Goal: Task Accomplishment & Management: Use online tool/utility

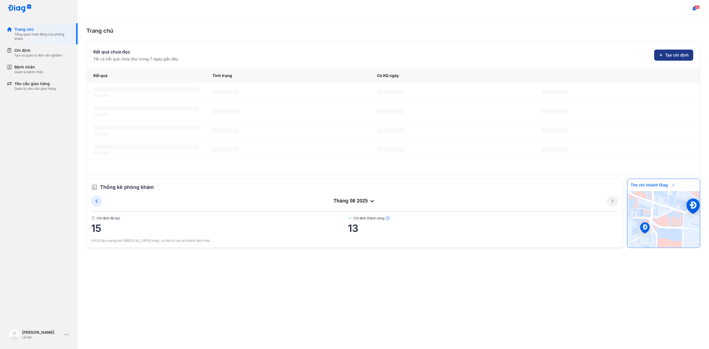
click at [668, 55] on span "Tạo chỉ định" at bounding box center [677, 55] width 24 height 6
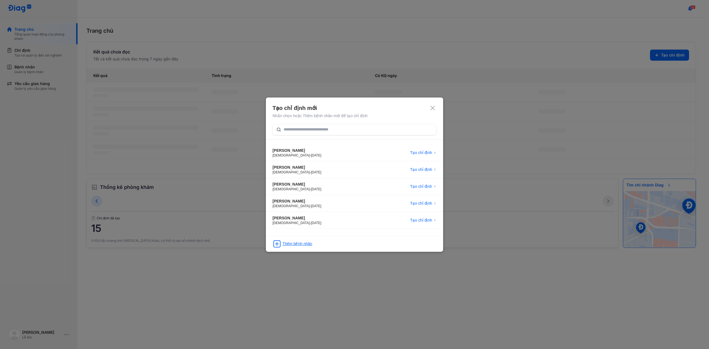
click at [289, 239] on div "Thêm bệnh nhân" at bounding box center [354, 242] width 177 height 13
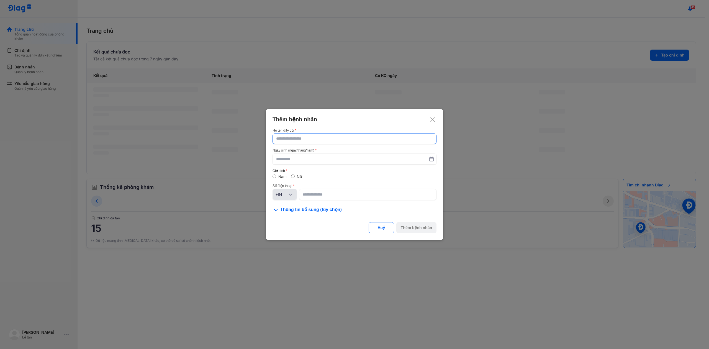
click at [314, 140] on input "text" at bounding box center [354, 139] width 157 height 10
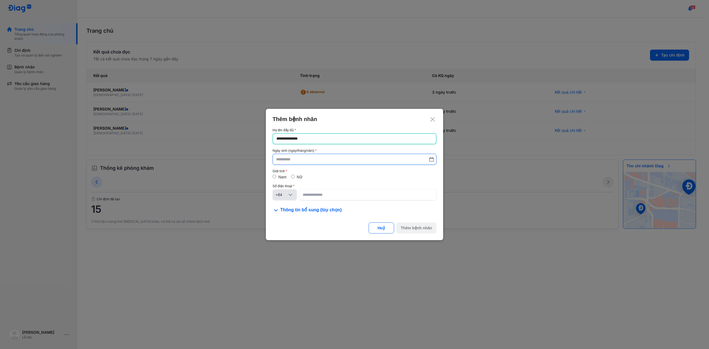
type input "**********"
click at [315, 156] on input "text" at bounding box center [354, 159] width 156 height 10
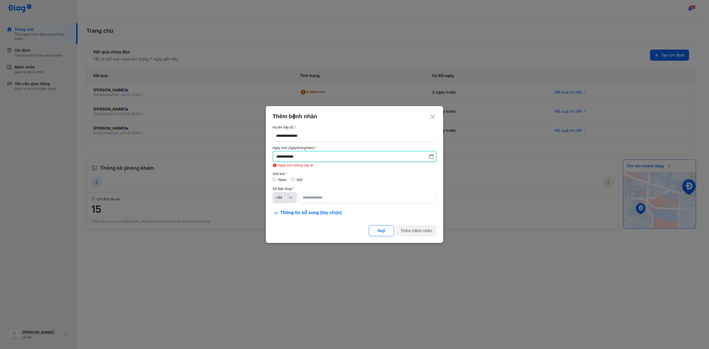
drag, startPoint x: 317, startPoint y: 157, endPoint x: 373, endPoint y: 157, distance: 55.7
click at [373, 157] on input "**********" at bounding box center [354, 157] width 156 height 10
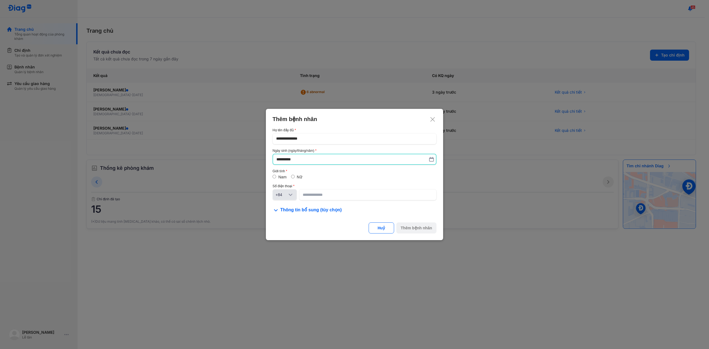
type input "**********"
click at [316, 193] on input at bounding box center [368, 195] width 130 height 10
type input "**********"
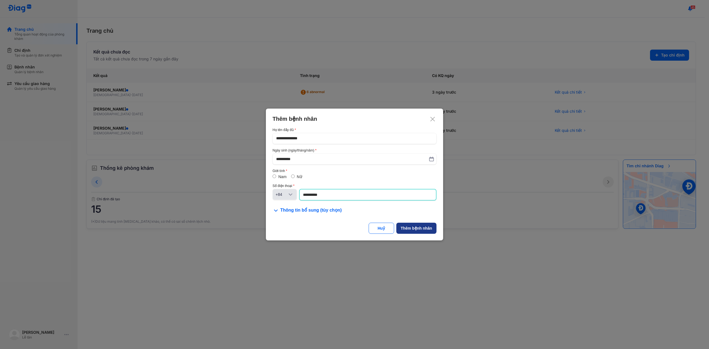
click at [415, 232] on button "Thêm bệnh nhân" at bounding box center [416, 228] width 40 height 11
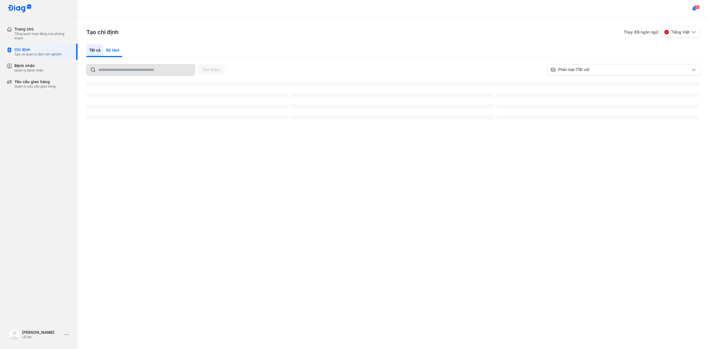
click at [116, 53] on div "Bộ test" at bounding box center [112, 50] width 19 height 13
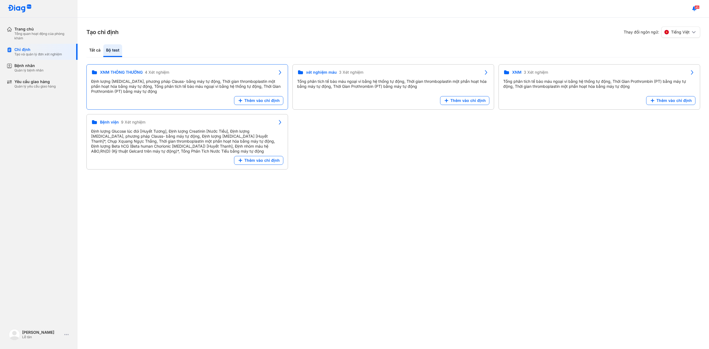
click at [144, 78] on div "XNM THÔNG THƯỜNG 4 Xét nghiệm Định lượng [MEDICAL_DATA], phương pháp Clauss- bằ…" at bounding box center [187, 82] width 192 height 27
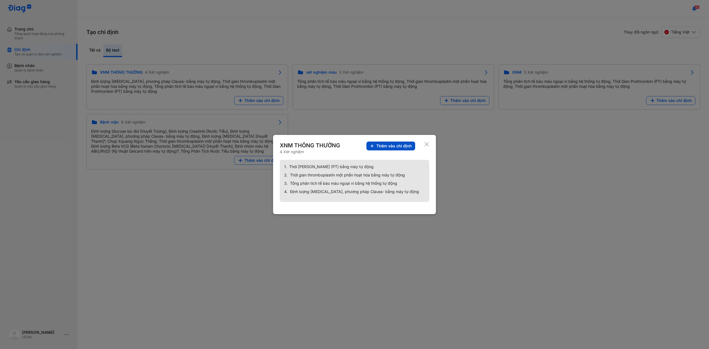
click at [390, 145] on span "Thêm vào chỉ định" at bounding box center [393, 145] width 35 height 5
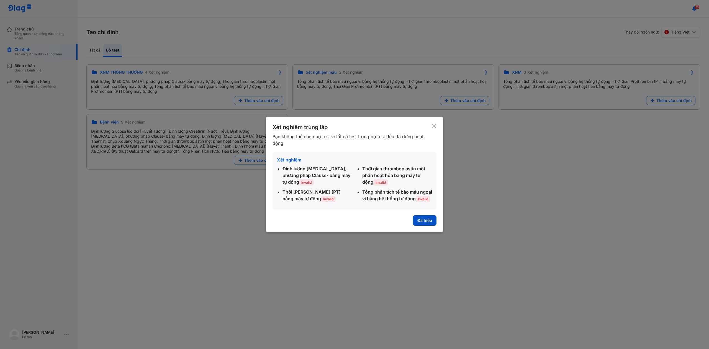
click at [427, 220] on button "Đã hiểu" at bounding box center [425, 220] width 24 height 11
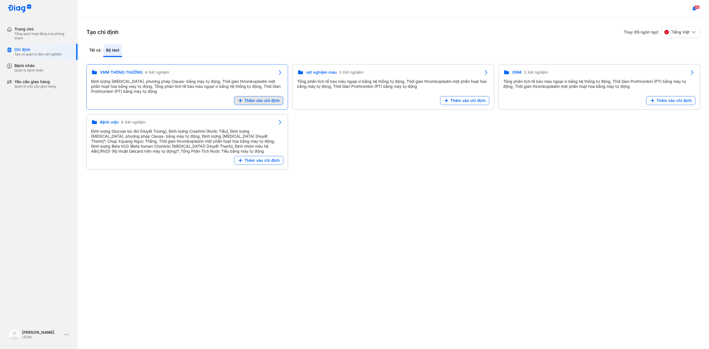
click at [266, 99] on span "Thêm vào chỉ định" at bounding box center [261, 100] width 35 height 5
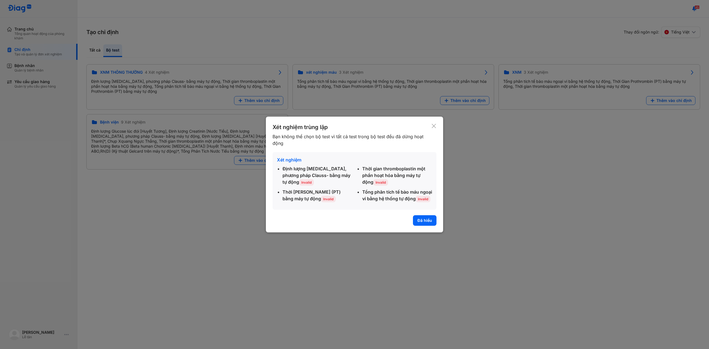
click at [428, 230] on div "Xét nghiệm trùng lặp Bạn không thể chọn bộ test vì tất cả test trong bộ test đề…" at bounding box center [354, 175] width 177 height 116
click at [428, 225] on button "Đã hiểu" at bounding box center [425, 220] width 24 height 11
click at [434, 219] on div "Tạo chỉ định Thay đổi ngôn ngữ: Tiếng Việt Tất cả Bộ test Tìm Kiếm Phân loại (T…" at bounding box center [394, 183] width 632 height 331
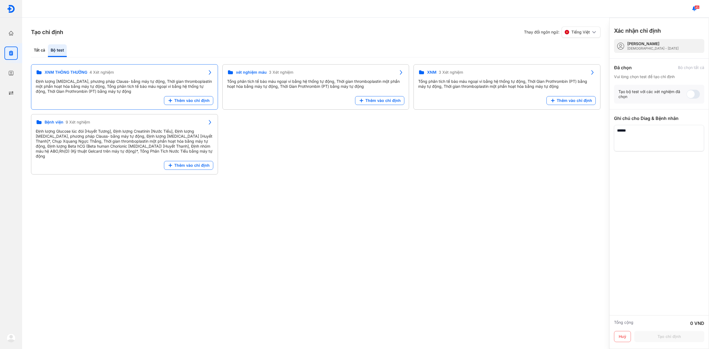
click at [174, 72] on div "XNM THÔNG THƯỜNG 4 Xét nghiệm" at bounding box center [120, 72] width 169 height 7
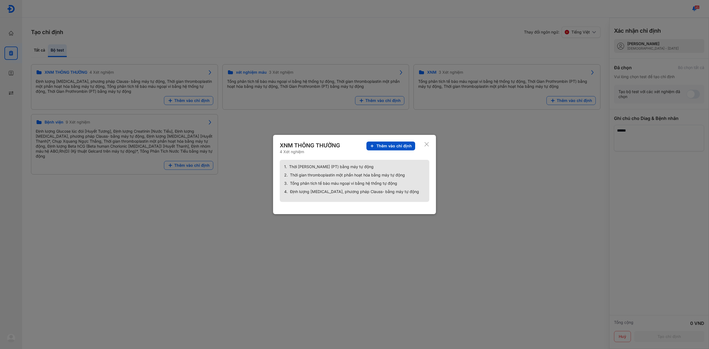
click at [401, 147] on span "Thêm vào chỉ định" at bounding box center [393, 145] width 35 height 5
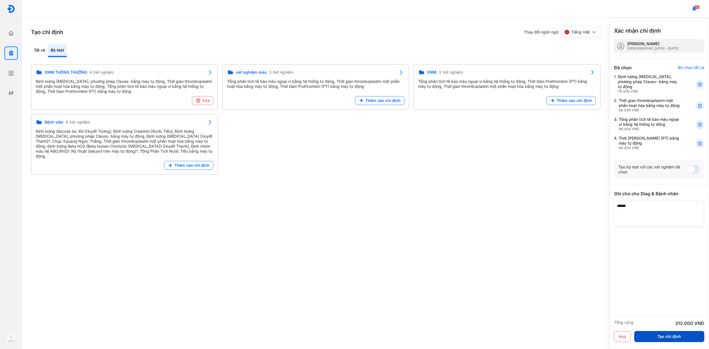
click at [652, 335] on button "Tạo chỉ định" at bounding box center [669, 336] width 70 height 11
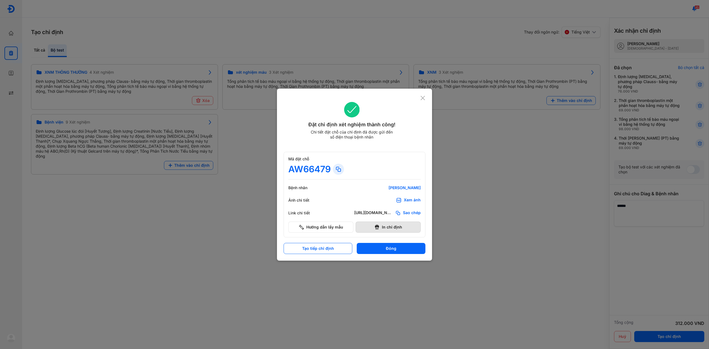
click at [373, 225] on button "In chỉ định" at bounding box center [388, 227] width 65 height 11
